Goal: Task Accomplishment & Management: Use online tool/utility

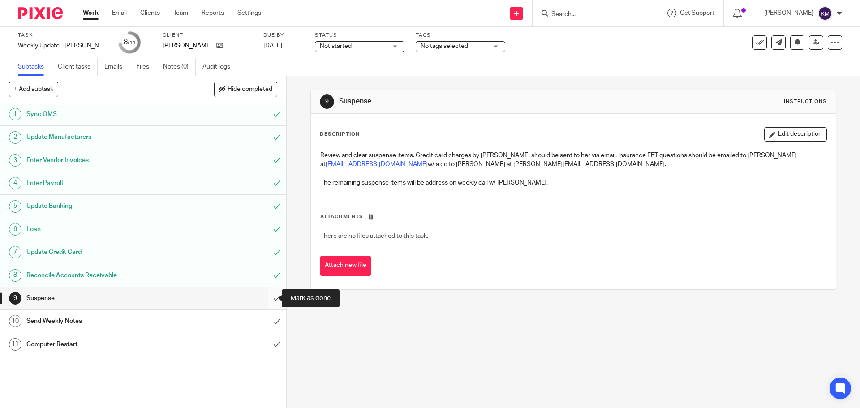
drag, startPoint x: 266, startPoint y: 297, endPoint x: 269, endPoint y: 306, distance: 9.4
click at [266, 298] on input "submit" at bounding box center [143, 298] width 286 height 22
drag, startPoint x: 266, startPoint y: 326, endPoint x: 266, endPoint y: 333, distance: 7.6
click at [266, 326] on input "submit" at bounding box center [143, 321] width 286 height 22
click at [265, 344] on input "submit" at bounding box center [143, 344] width 286 height 22
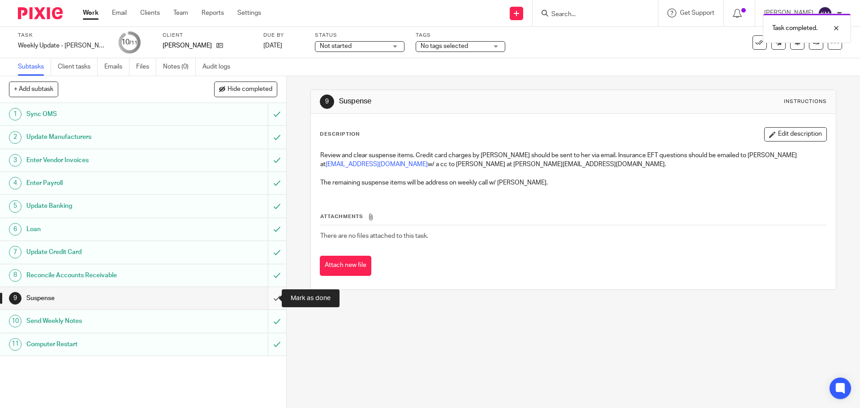
click at [269, 295] on input "submit" at bounding box center [143, 298] width 286 height 22
